Goal: Information Seeking & Learning: Learn about a topic

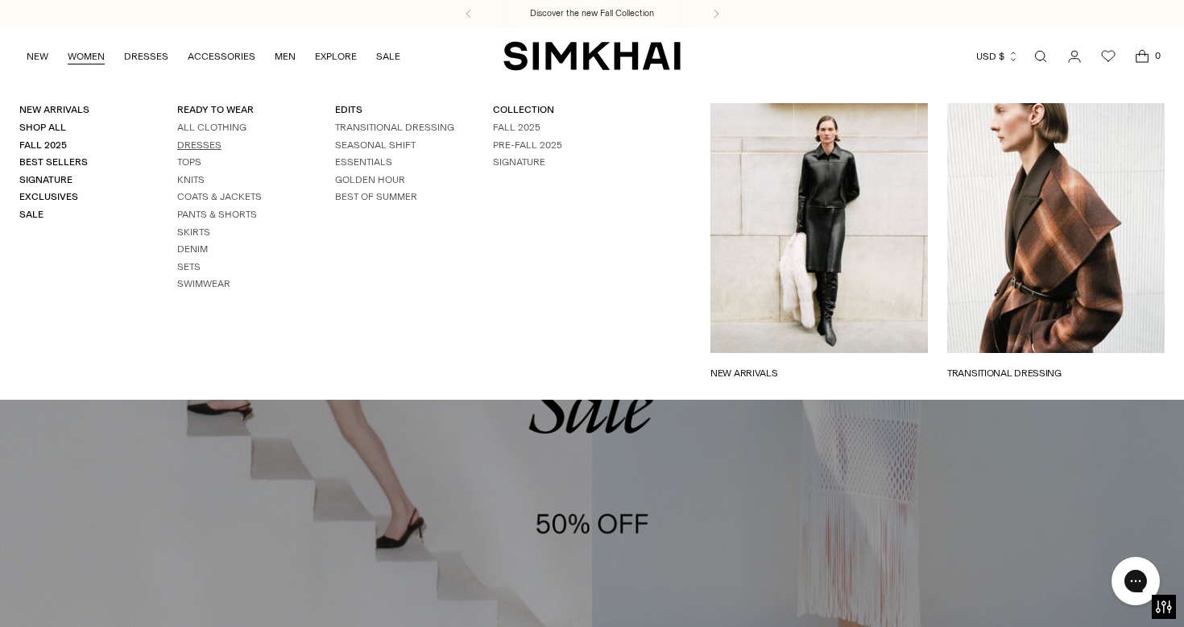
click at [191, 143] on link "Dresses" at bounding box center [199, 144] width 44 height 11
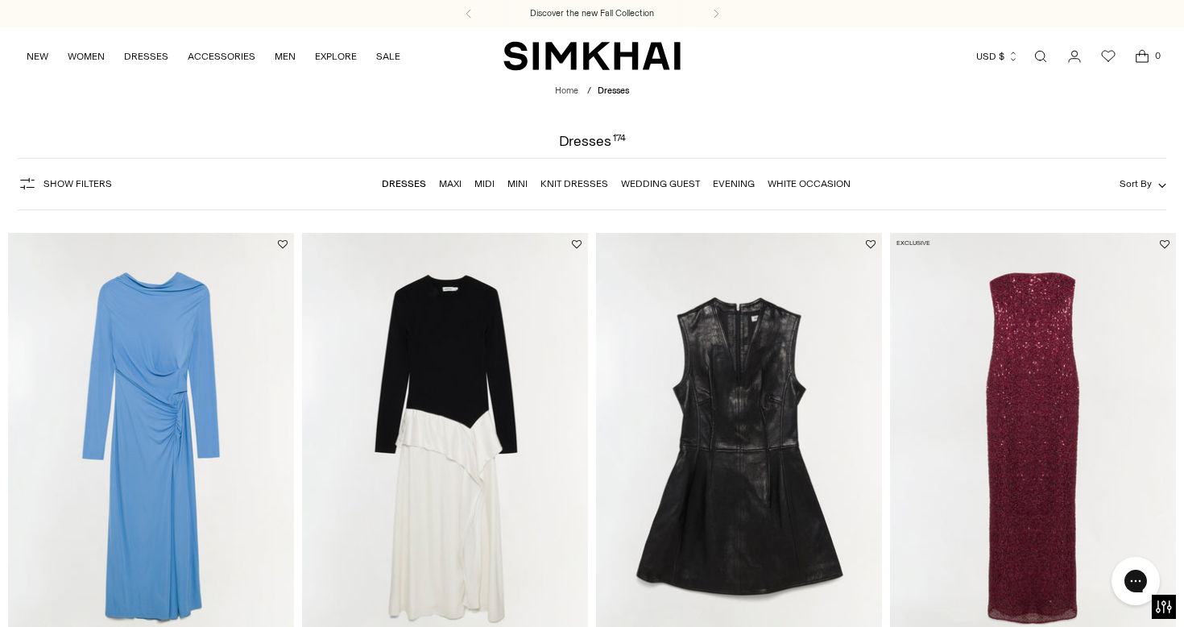
click at [653, 179] on link "Wedding Guest" at bounding box center [660, 183] width 79 height 11
click at [731, 178] on link "Evening" at bounding box center [734, 183] width 42 height 11
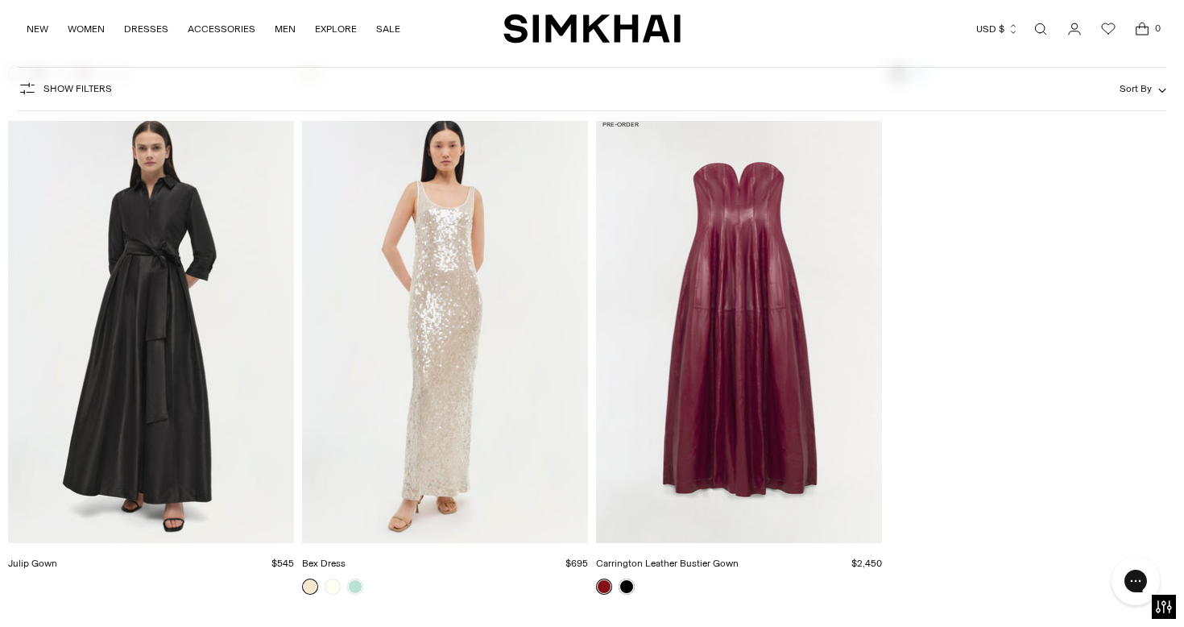
scroll to position [3948, 0]
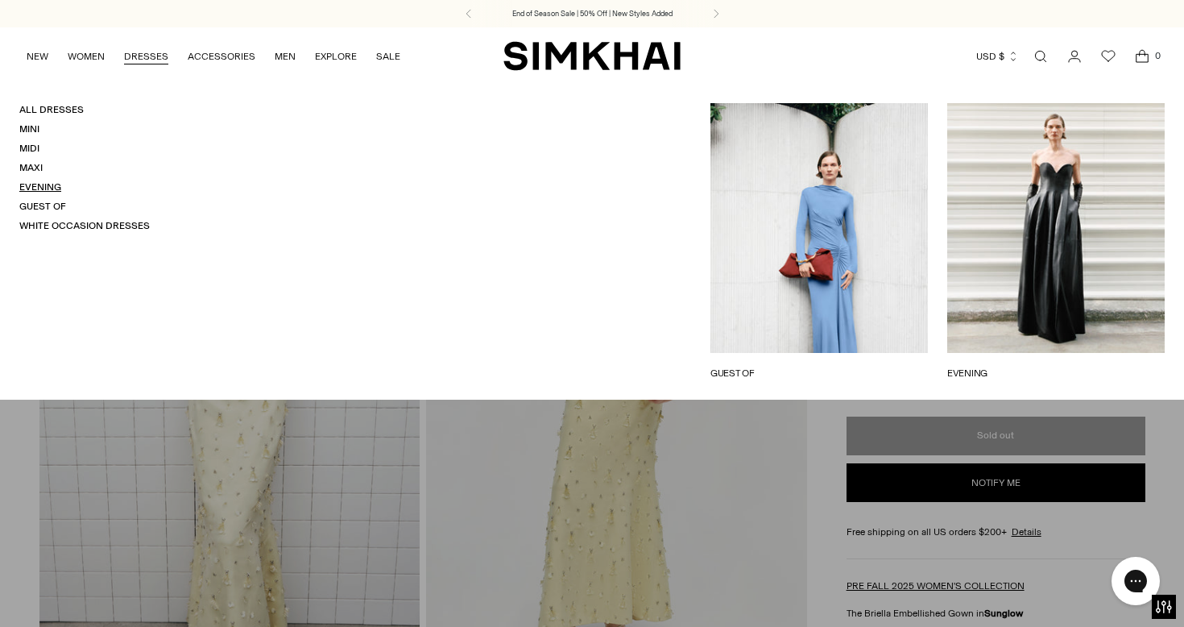
click at [45, 186] on link "Evening" at bounding box center [40, 186] width 42 height 11
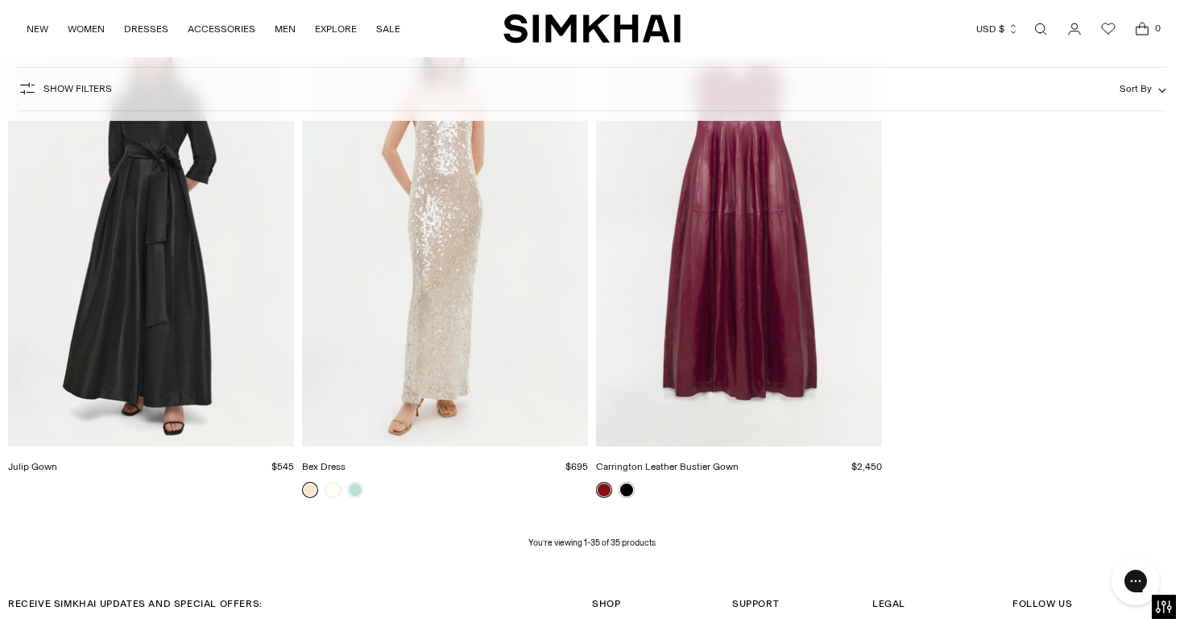
scroll to position [4261, 0]
